Goal: Transaction & Acquisition: Obtain resource

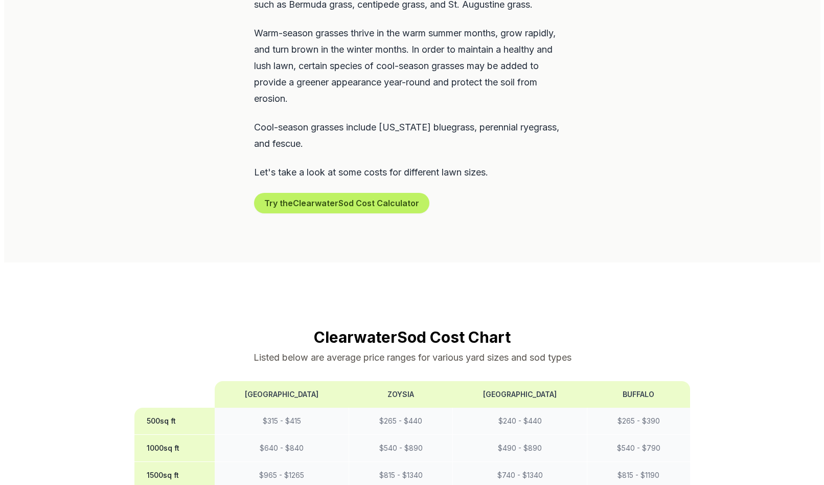
scroll to position [665, 0]
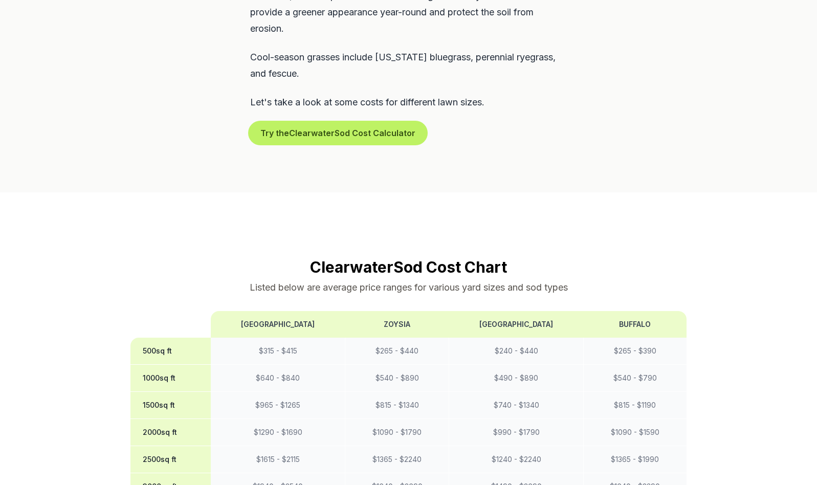
click at [329, 123] on button "Try the Clearwater Sod Cost Calculator" at bounding box center [337, 133] width 175 height 20
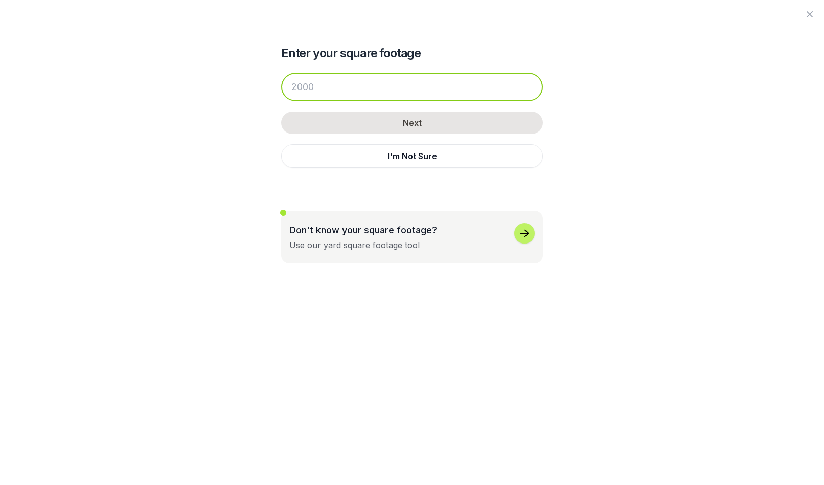
click at [339, 88] on input "number" at bounding box center [412, 87] width 262 height 29
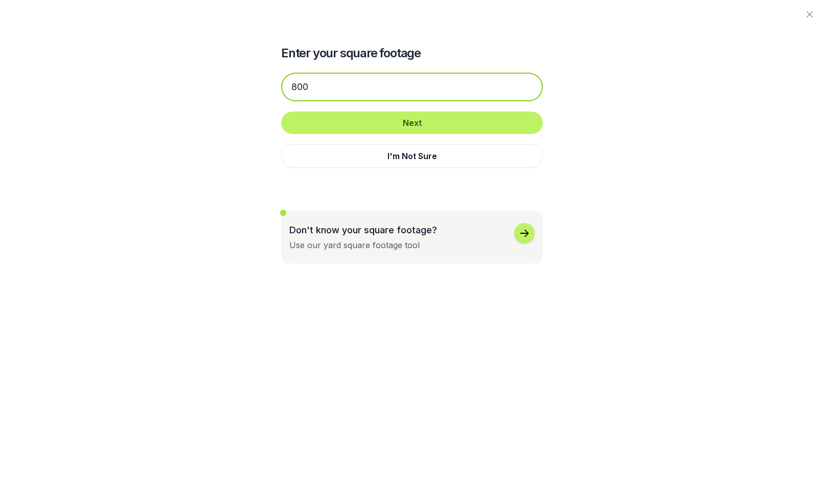
type input "800"
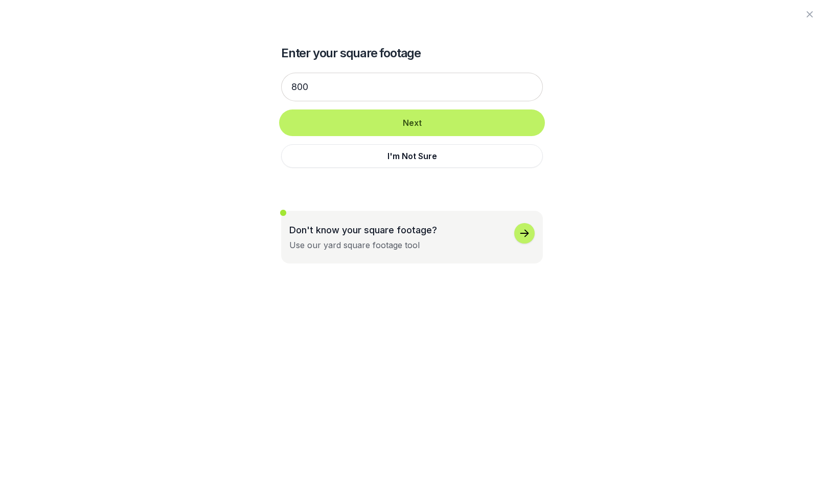
click at [404, 122] on button "Next" at bounding box center [412, 122] width 262 height 22
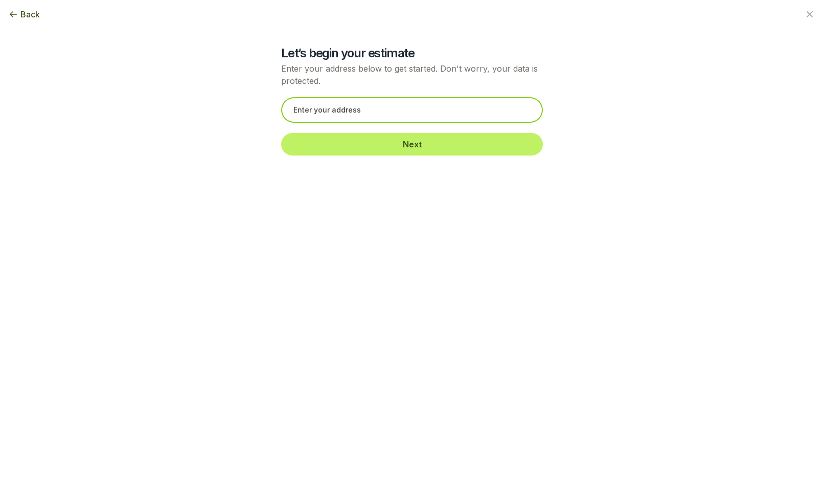
click at [404, 118] on input "text" at bounding box center [412, 110] width 262 height 26
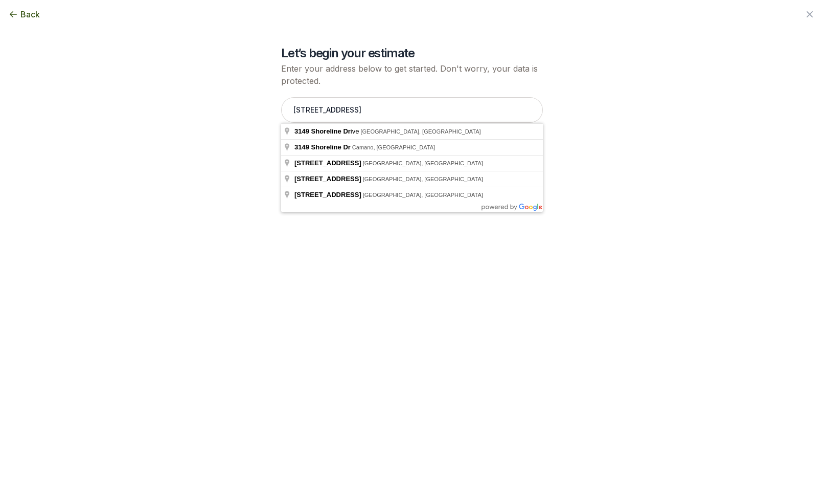
type input "[STREET_ADDRESS]"
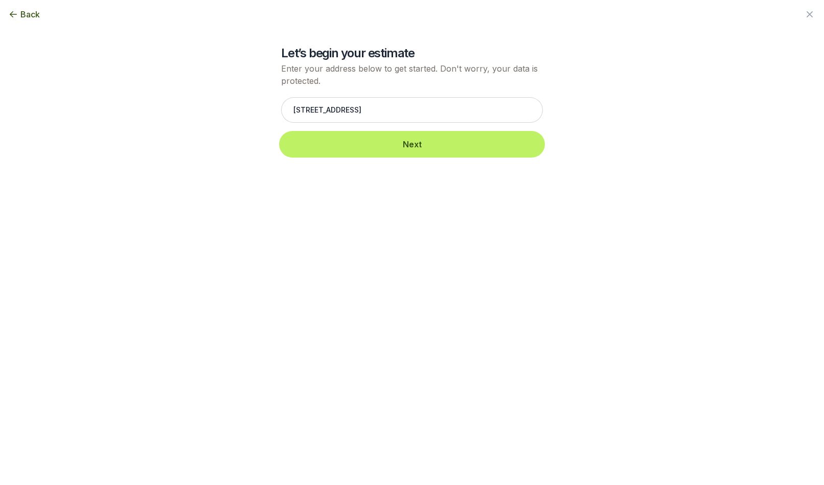
click at [404, 144] on button "Next" at bounding box center [412, 144] width 262 height 22
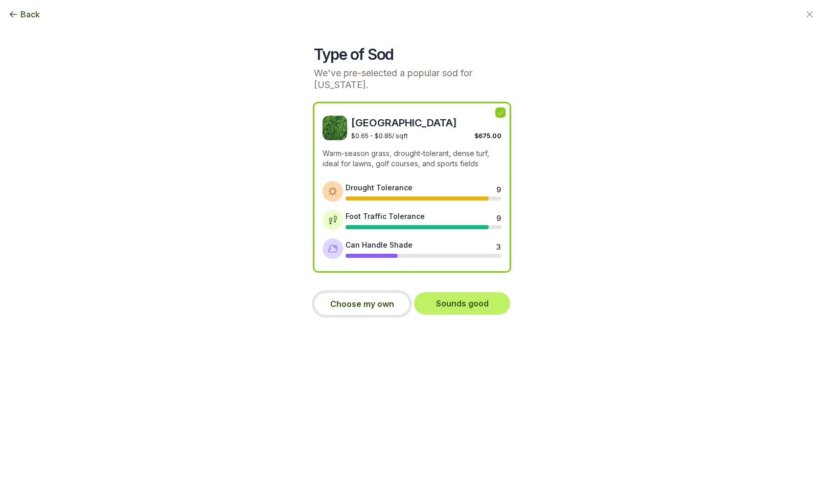
click at [356, 312] on button "Choose my own" at bounding box center [362, 304] width 96 height 24
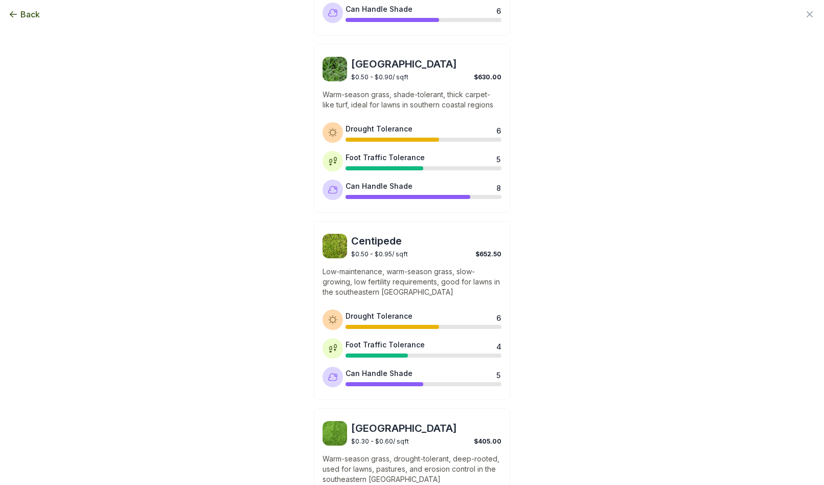
scroll to position [538, 0]
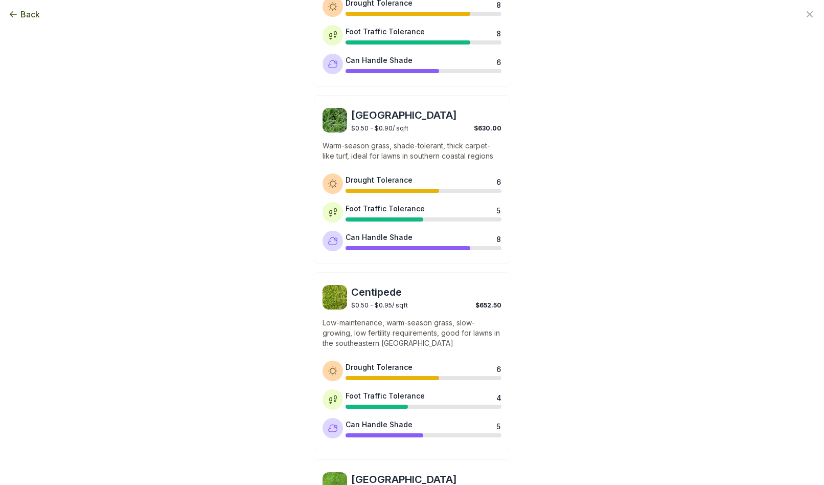
click at [377, 125] on span "$0.50 - $0.90 / sqft" at bounding box center [379, 128] width 57 height 8
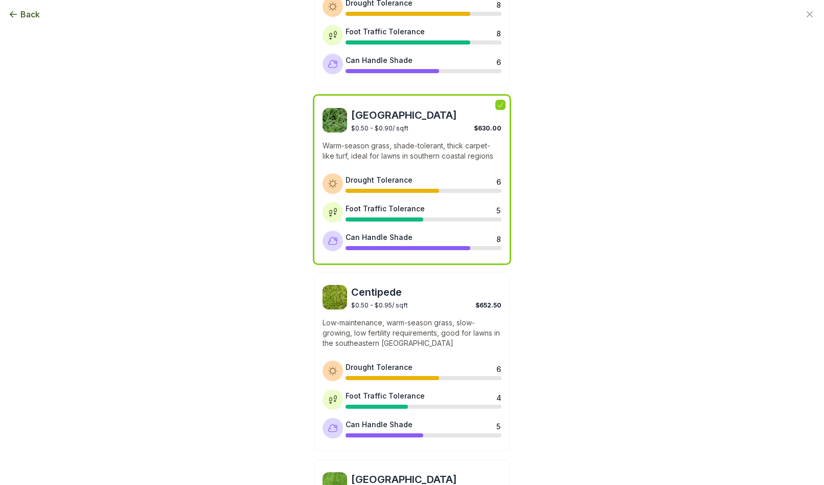
scroll to position [743, 0]
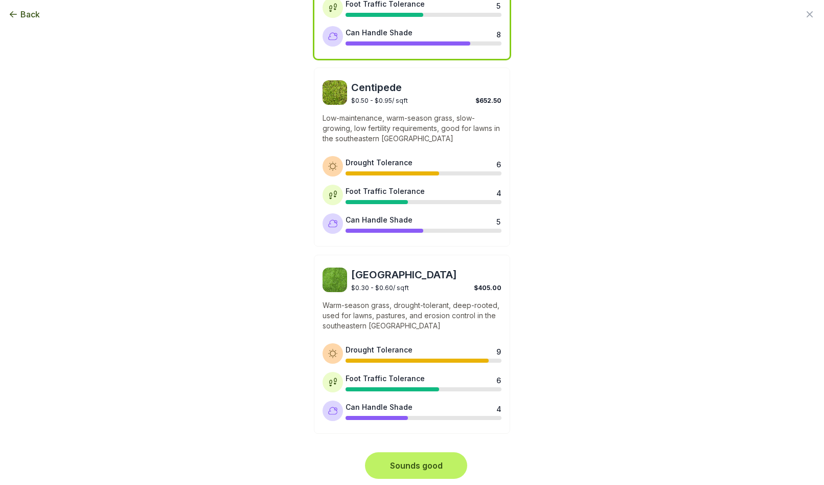
click at [409, 464] on button "Sounds good" at bounding box center [416, 465] width 98 height 22
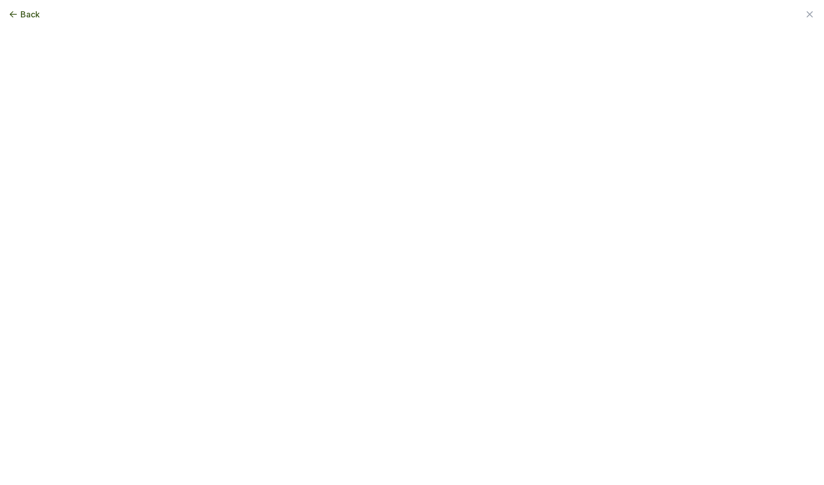
scroll to position [0, 0]
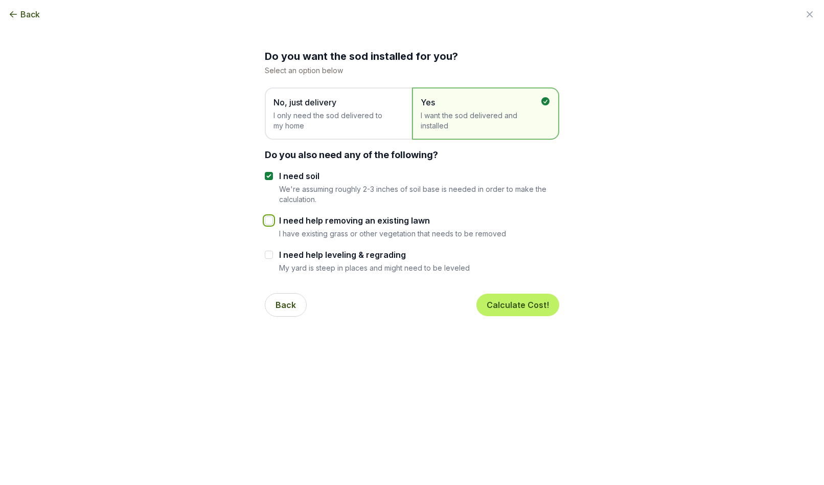
click at [267, 221] on input "I need help removing an existing lawn" at bounding box center [269, 220] width 8 height 8
checkbox input "true"
click at [268, 171] on div at bounding box center [269, 176] width 8 height 12
click at [265, 175] on input "I need soil" at bounding box center [269, 176] width 8 height 8
checkbox input "false"
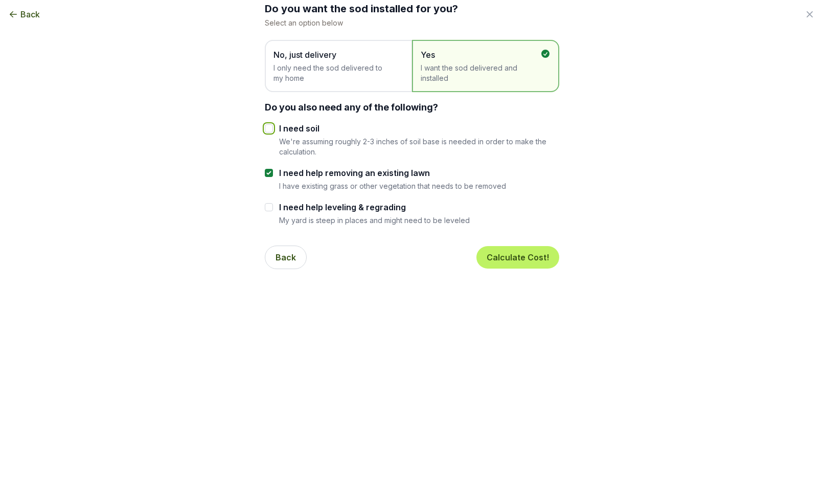
scroll to position [51, 0]
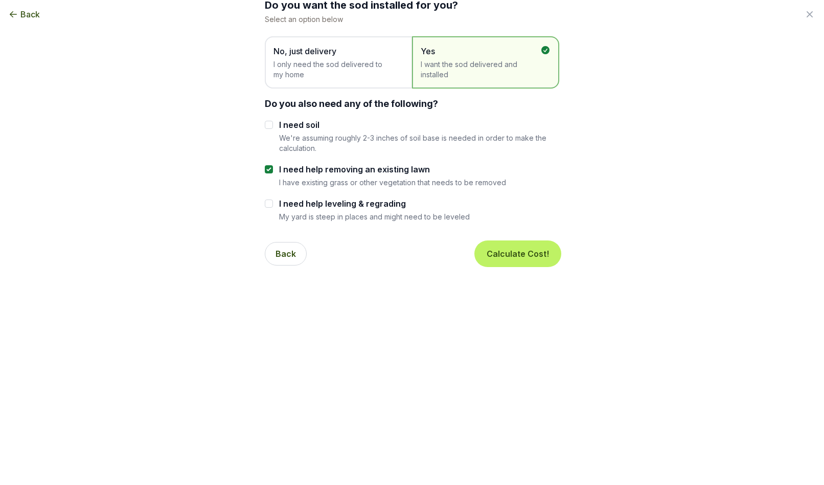
click at [504, 251] on button "Calculate Cost!" at bounding box center [518, 253] width 83 height 22
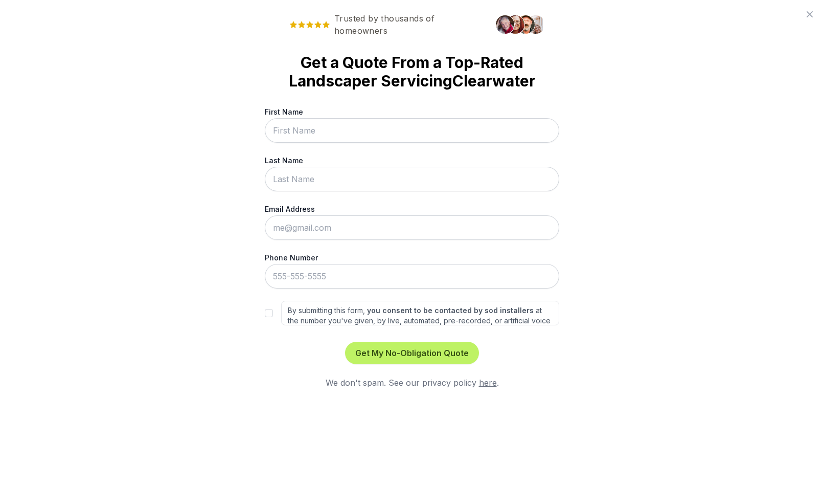
scroll to position [0, 0]
type input "Bill"
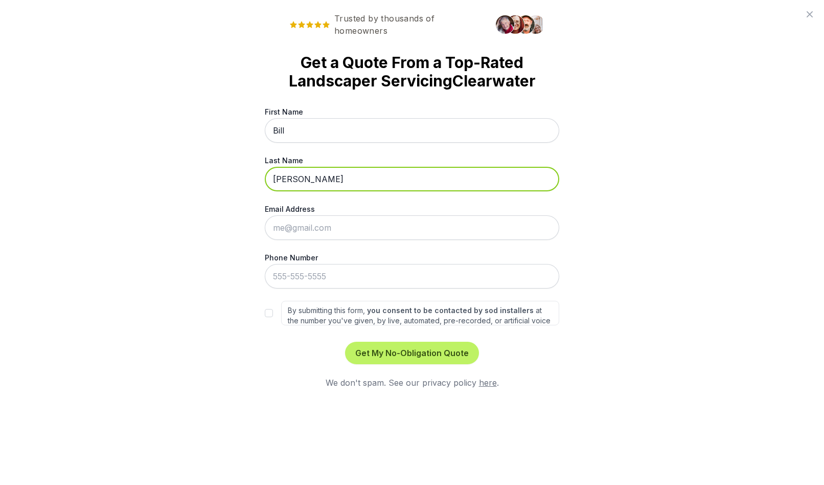
type input "[PERSON_NAME]"
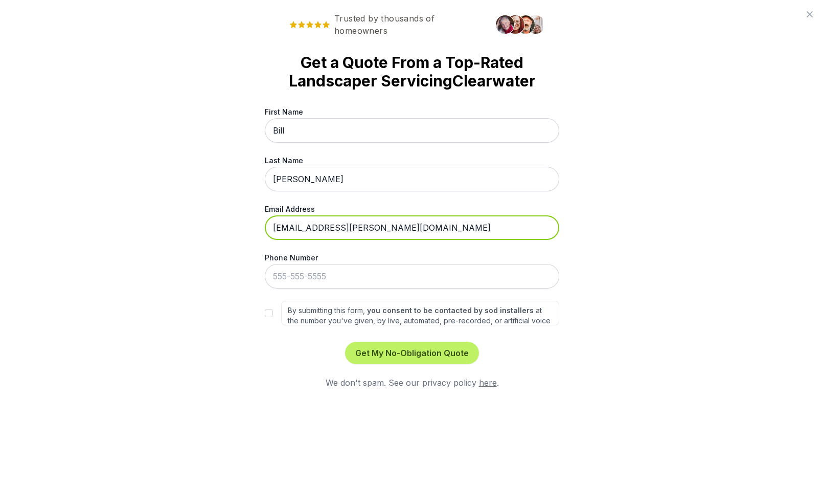
type input "[EMAIL_ADDRESS][PERSON_NAME][DOMAIN_NAME]"
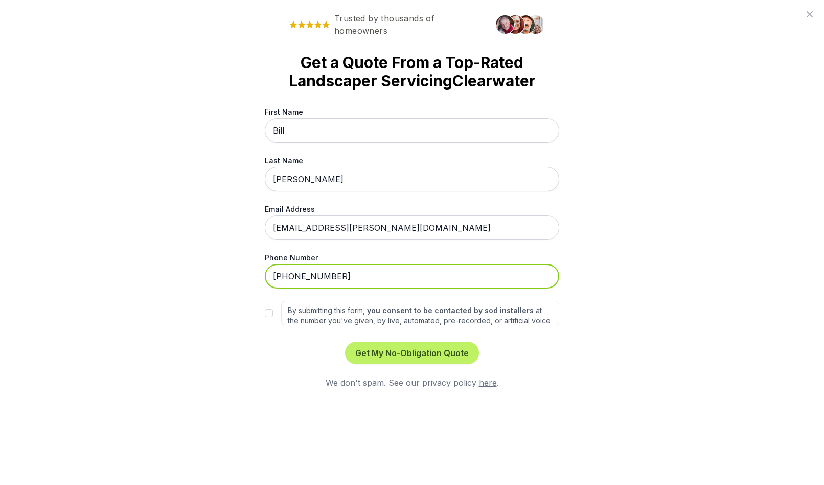
type input "[PHONE_NUMBER]"
click at [610, 367] on div "Trusted by thousands of homeowners Get a Quote From a Top-Rated Landscaper Serv…" at bounding box center [412, 242] width 824 height 485
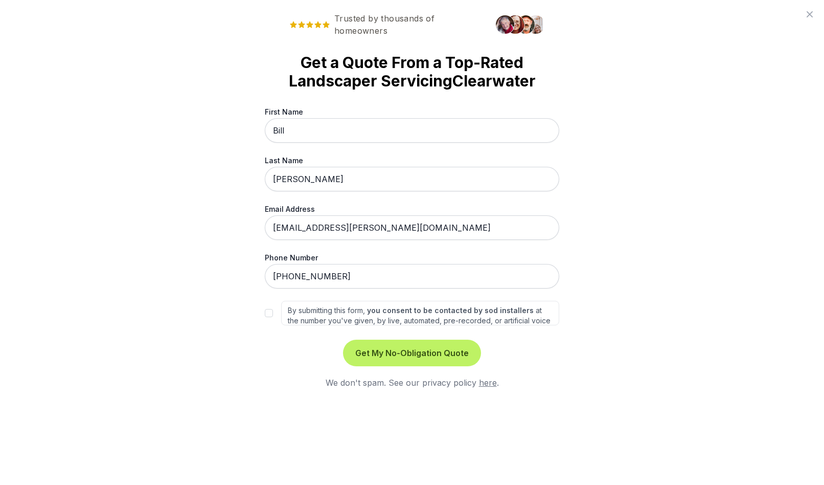
click at [459, 352] on button "Get My No-Obligation Quote" at bounding box center [412, 353] width 134 height 22
click at [269, 312] on input "By submitting this form, you consent to be contacted by sod installers at the n…" at bounding box center [269, 313] width 8 height 8
checkbox input "true"
click at [392, 350] on button "Get My No-Obligation Quote" at bounding box center [412, 353] width 134 height 22
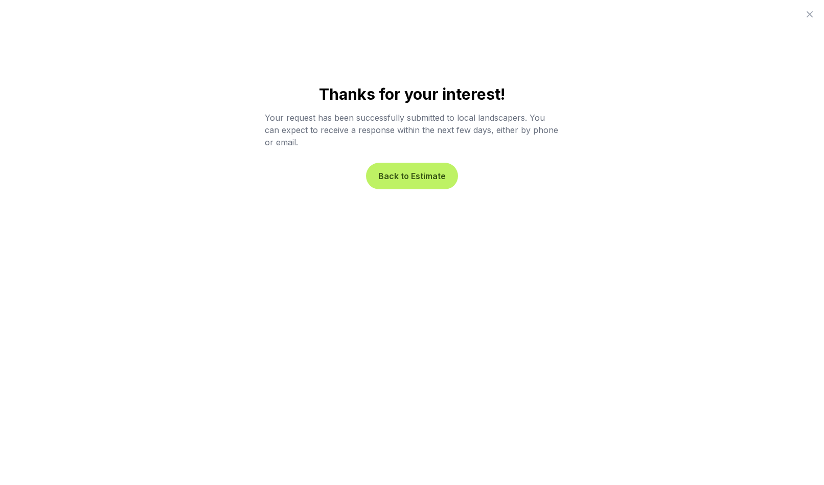
click at [423, 174] on button "Back to Estimate" at bounding box center [412, 176] width 88 height 22
